Goal: Find specific page/section: Find specific page/section

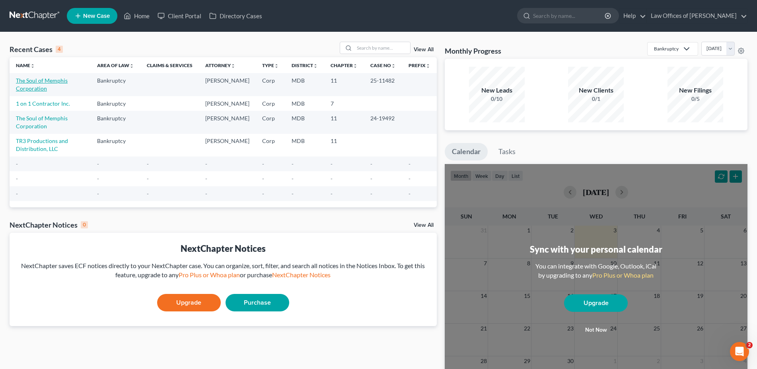
click at [51, 82] on link "The Soul of Memphis Corporation" at bounding box center [42, 84] width 52 height 15
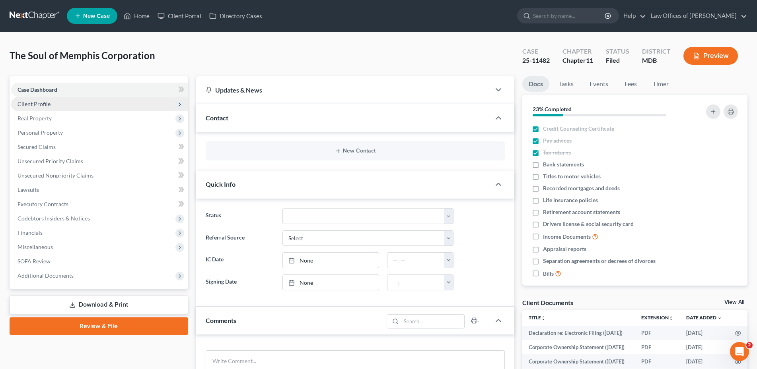
click at [37, 102] on span "Client Profile" at bounding box center [33, 104] width 33 height 7
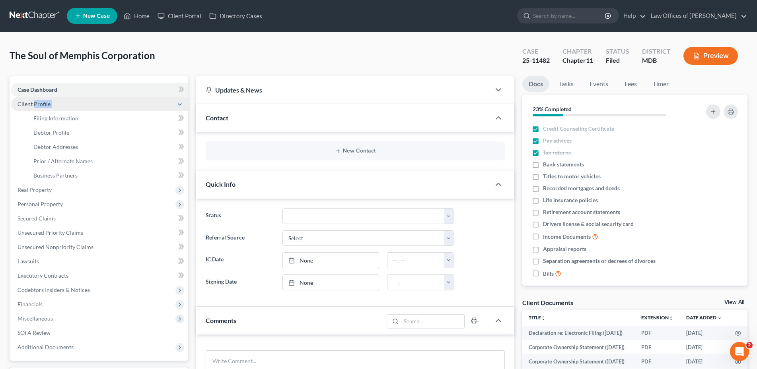
click at [37, 102] on span "Client Profile" at bounding box center [33, 104] width 33 height 7
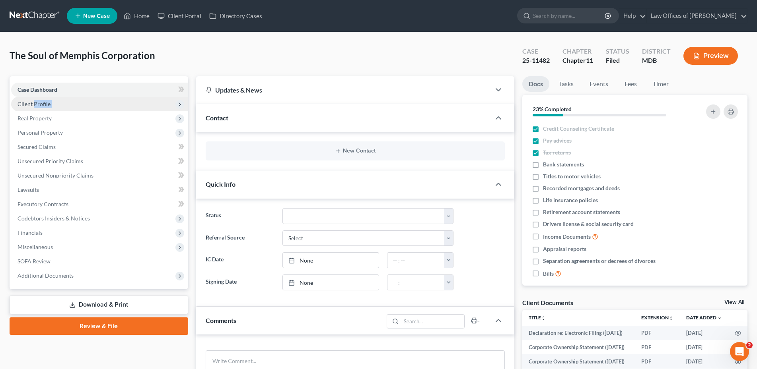
click at [37, 102] on span "Client Profile" at bounding box center [33, 104] width 33 height 7
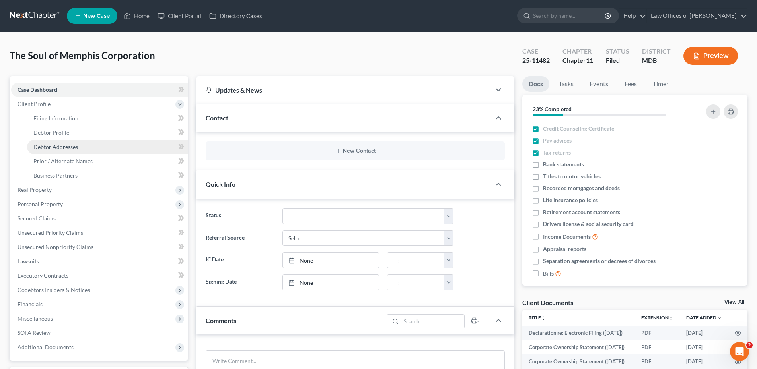
click at [58, 146] on span "Debtor Addresses" at bounding box center [55, 147] width 45 height 7
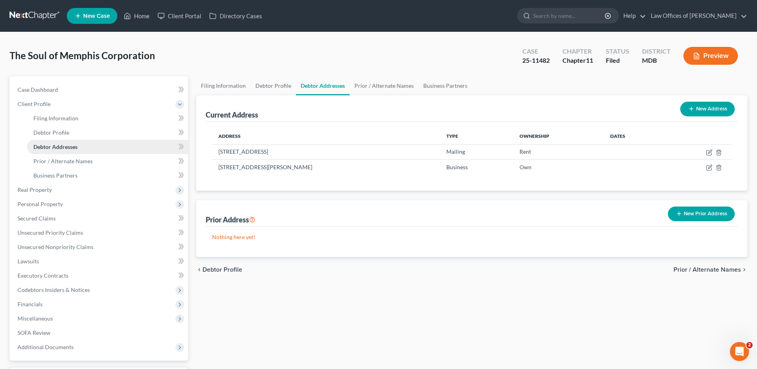
click at [58, 146] on span "Debtor Addresses" at bounding box center [55, 147] width 44 height 7
drag, startPoint x: 218, startPoint y: 152, endPoint x: 340, endPoint y: 151, distance: 122.5
click at [340, 151] on td "[STREET_ADDRESS]" at bounding box center [326, 151] width 228 height 15
copy td "[STREET_ADDRESS]"
click at [56, 202] on span "Personal Property" at bounding box center [39, 204] width 45 height 7
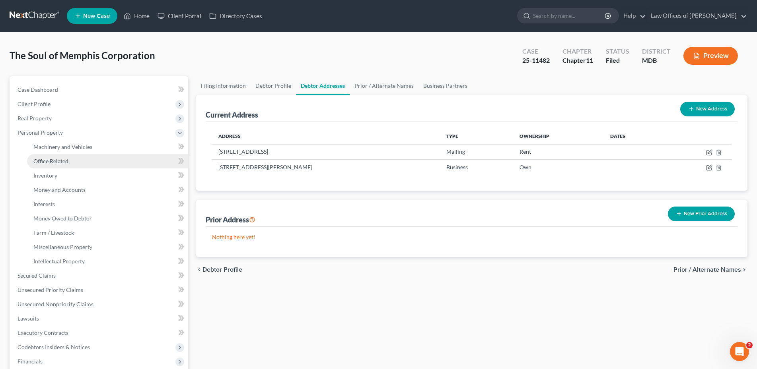
click at [50, 161] on span "Office Related" at bounding box center [50, 161] width 35 height 7
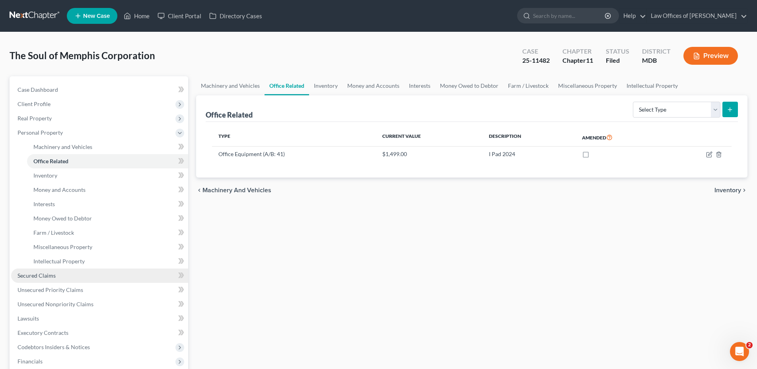
click at [58, 276] on link "Secured Claims" at bounding box center [99, 276] width 177 height 14
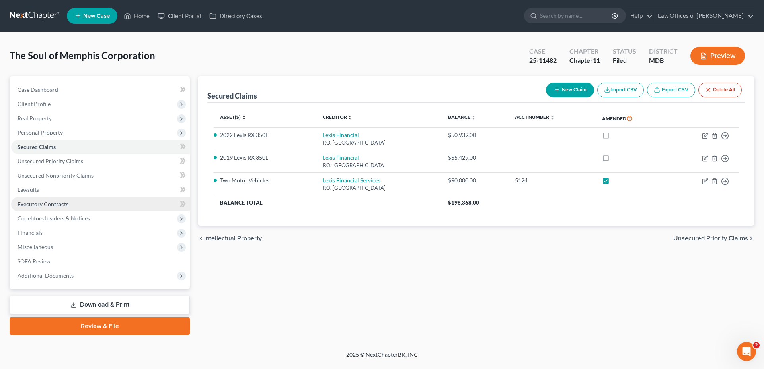
click at [35, 205] on span "Executory Contracts" at bounding box center [42, 204] width 51 height 7
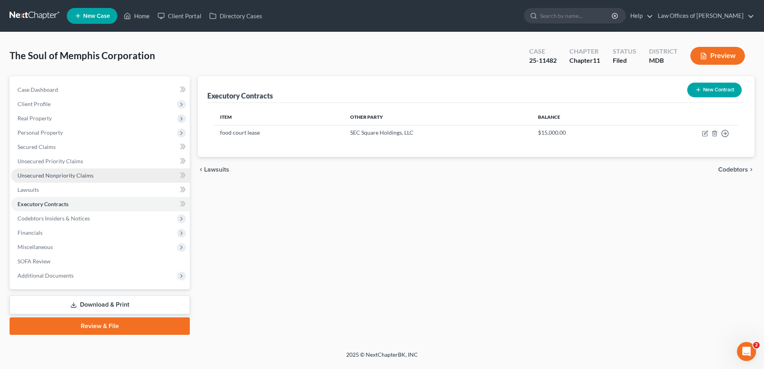
click at [65, 177] on span "Unsecured Nonpriority Claims" at bounding box center [55, 175] width 76 height 7
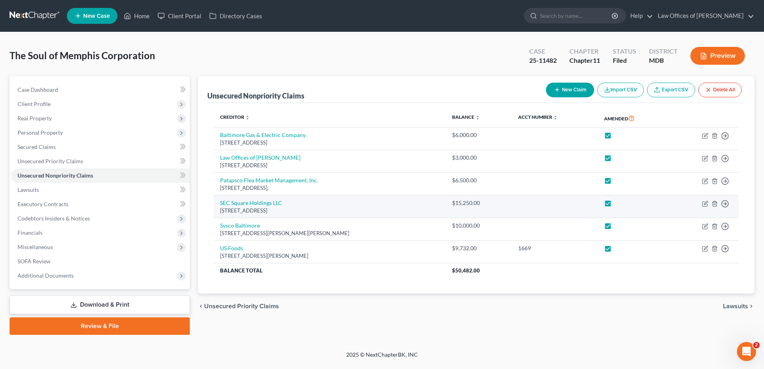
drag, startPoint x: 220, startPoint y: 212, endPoint x: 317, endPoint y: 212, distance: 97.0
click at [318, 210] on div "[STREET_ADDRESS]" at bounding box center [329, 211] width 219 height 8
copy div "[STREET_ADDRESS]"
